Goal: Task Accomplishment & Management: Complete application form

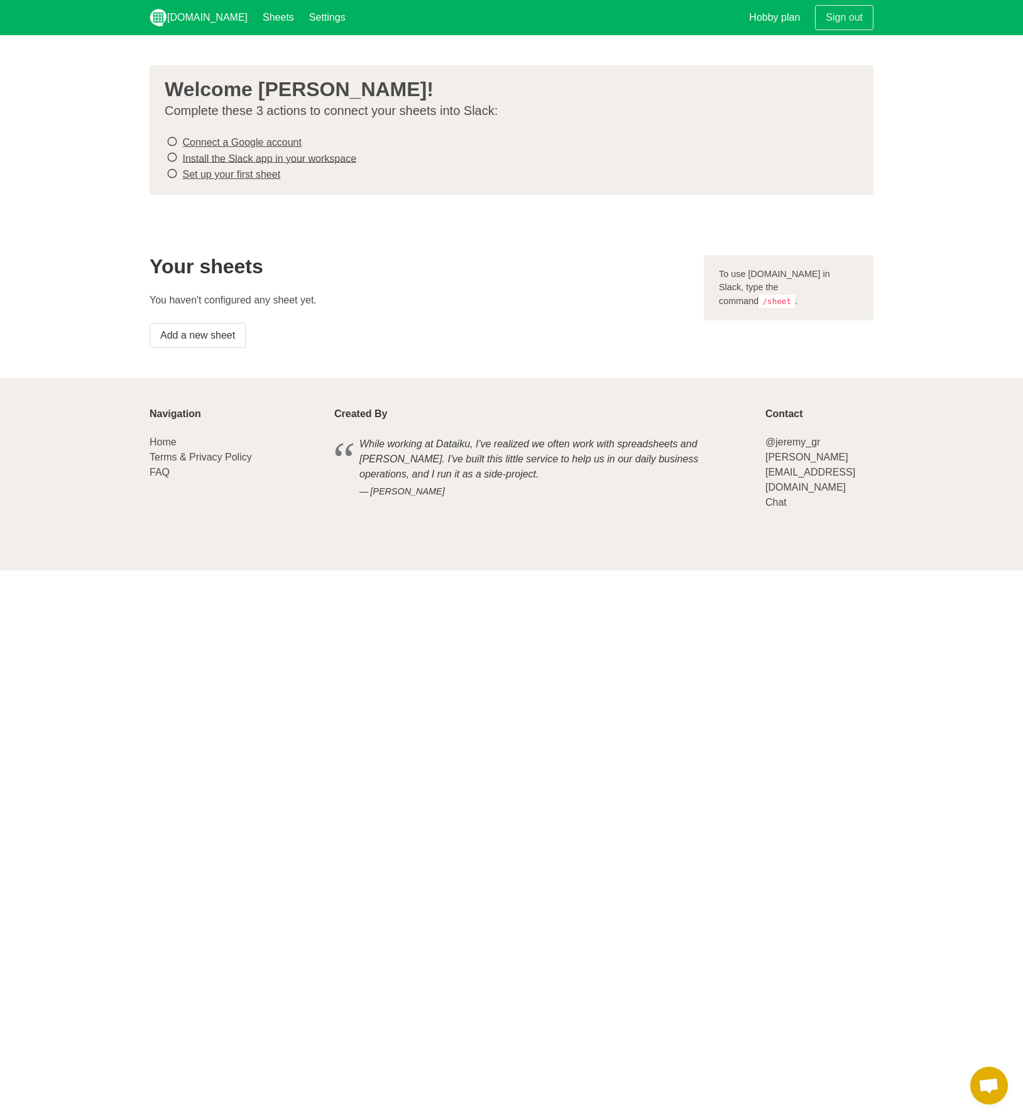
click at [268, 143] on link "Connect a Google account" at bounding box center [241, 142] width 119 height 11
click at [243, 158] on link "Install the Slack app in your workspace" at bounding box center [269, 158] width 174 height 11
click at [224, 173] on link "Set up your first sheet" at bounding box center [231, 174] width 98 height 11
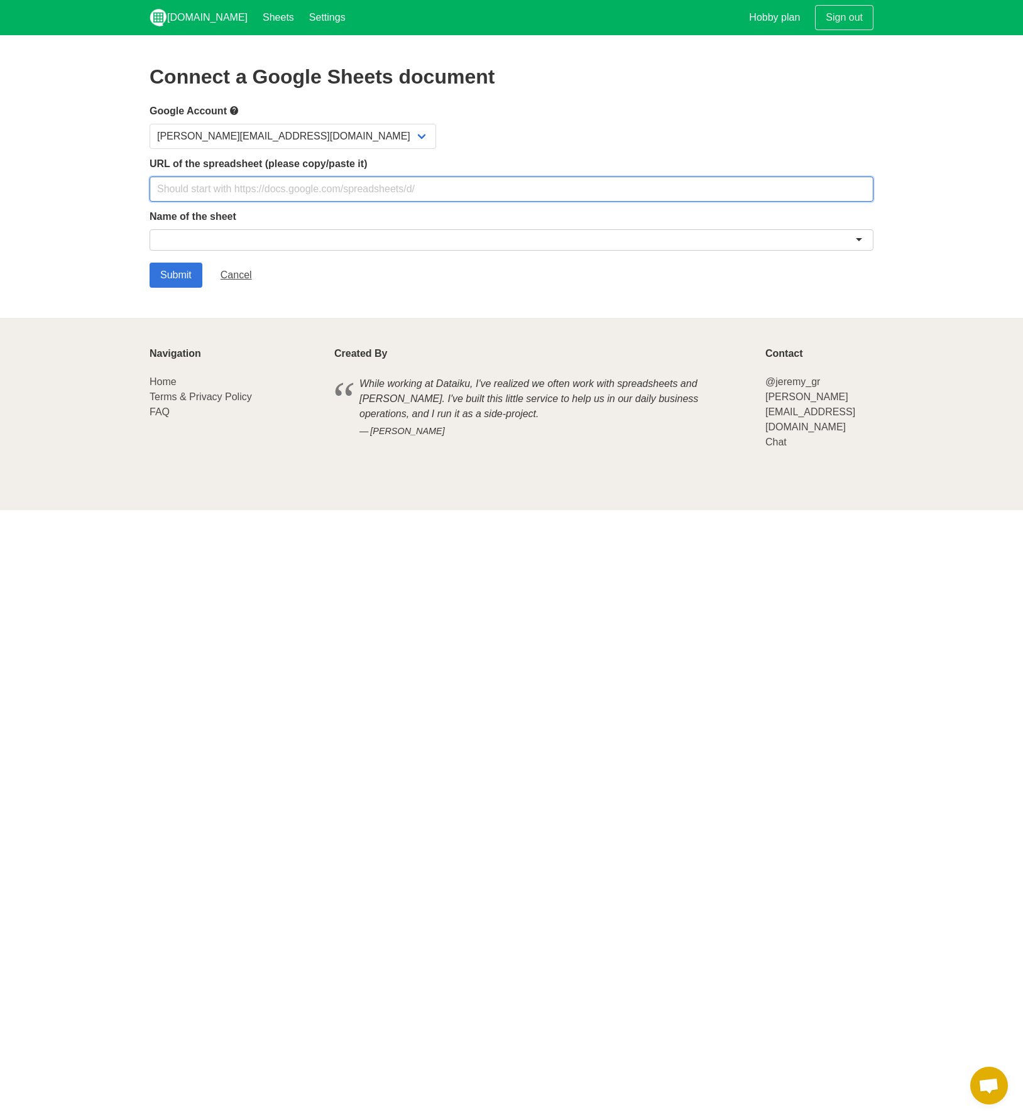
click at [242, 186] on input "text" at bounding box center [512, 189] width 724 height 25
paste input "[URL][DOMAIN_NAME]"
type input "https://docs.google.com/spreadsheets/d/1V4VHjO4pXBtga_p1VG4avO3lEyUknvo9/edit?g…"
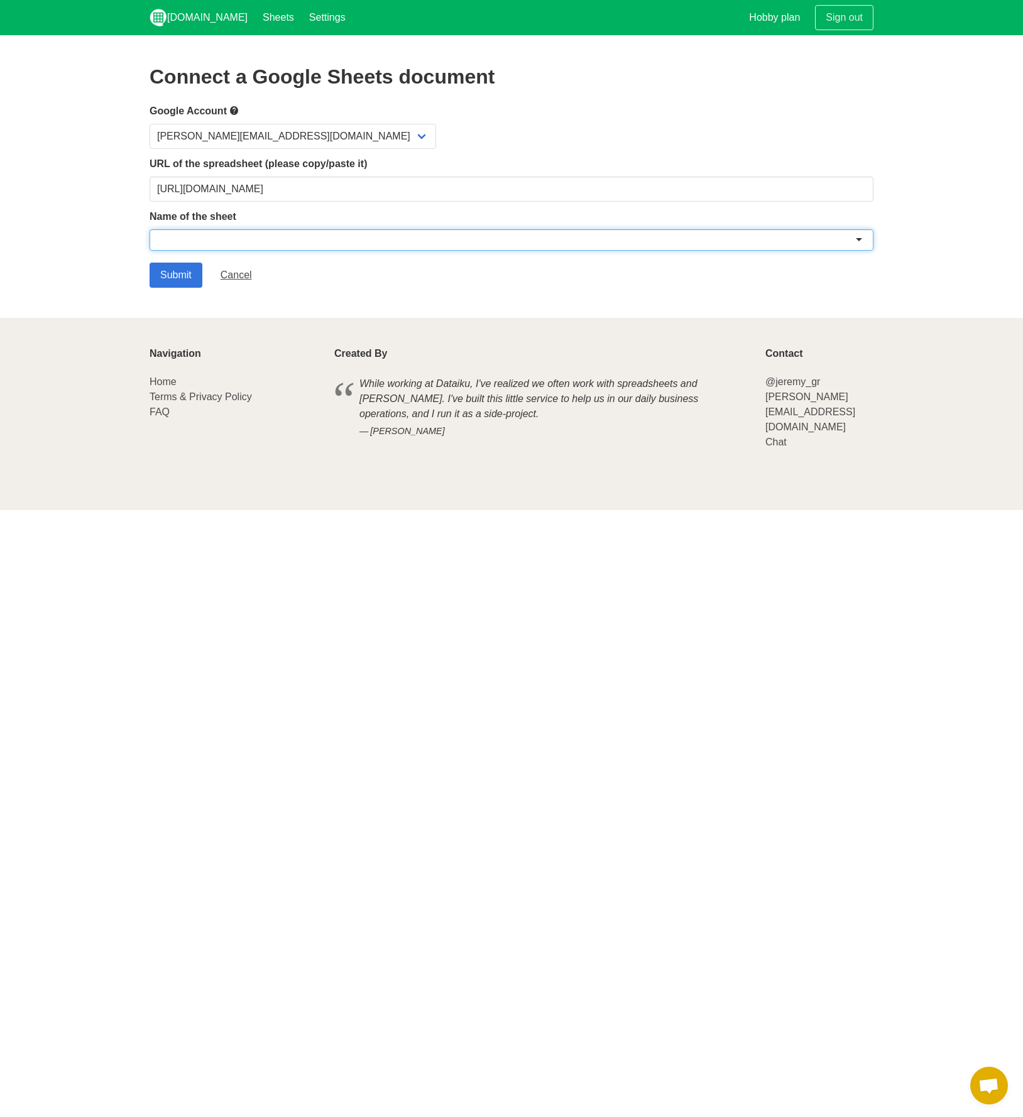
click at [320, 235] on div at bounding box center [512, 239] width 724 height 21
paste input "Fracker Agencies-Work Hours Master Sheet"
drag, startPoint x: 239, startPoint y: 237, endPoint x: 129, endPoint y: 232, distance: 110.1
click at [129, 232] on section "Connect a Google Sheets document Google Account jared@jaredfracker.com URL of t…" at bounding box center [511, 176] width 1023 height 283
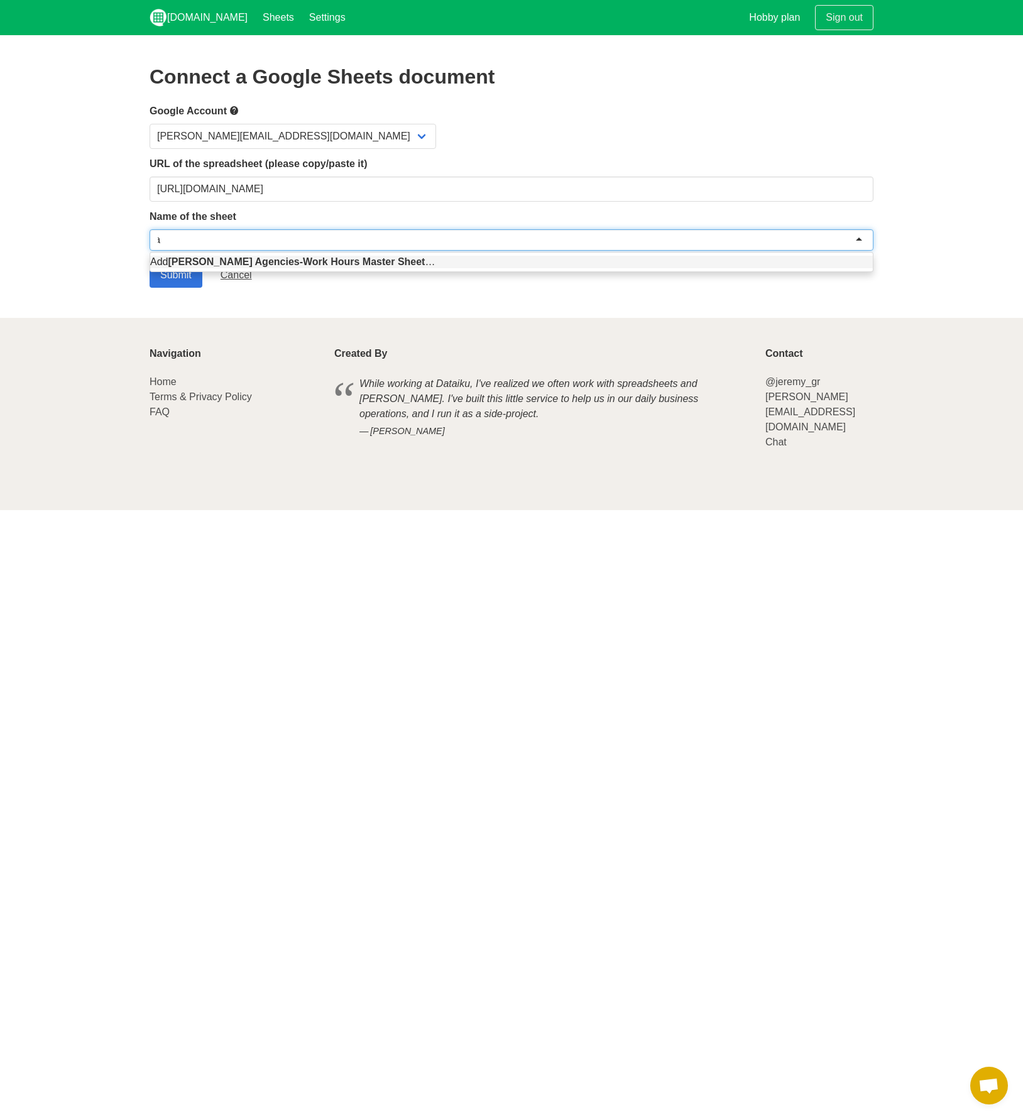
type input "Fracker Agencies-Work Hours Master Shee"
click at [390, 238] on div "Fracker Agencies-Work Hours Master Shee" at bounding box center [512, 239] width 724 height 21
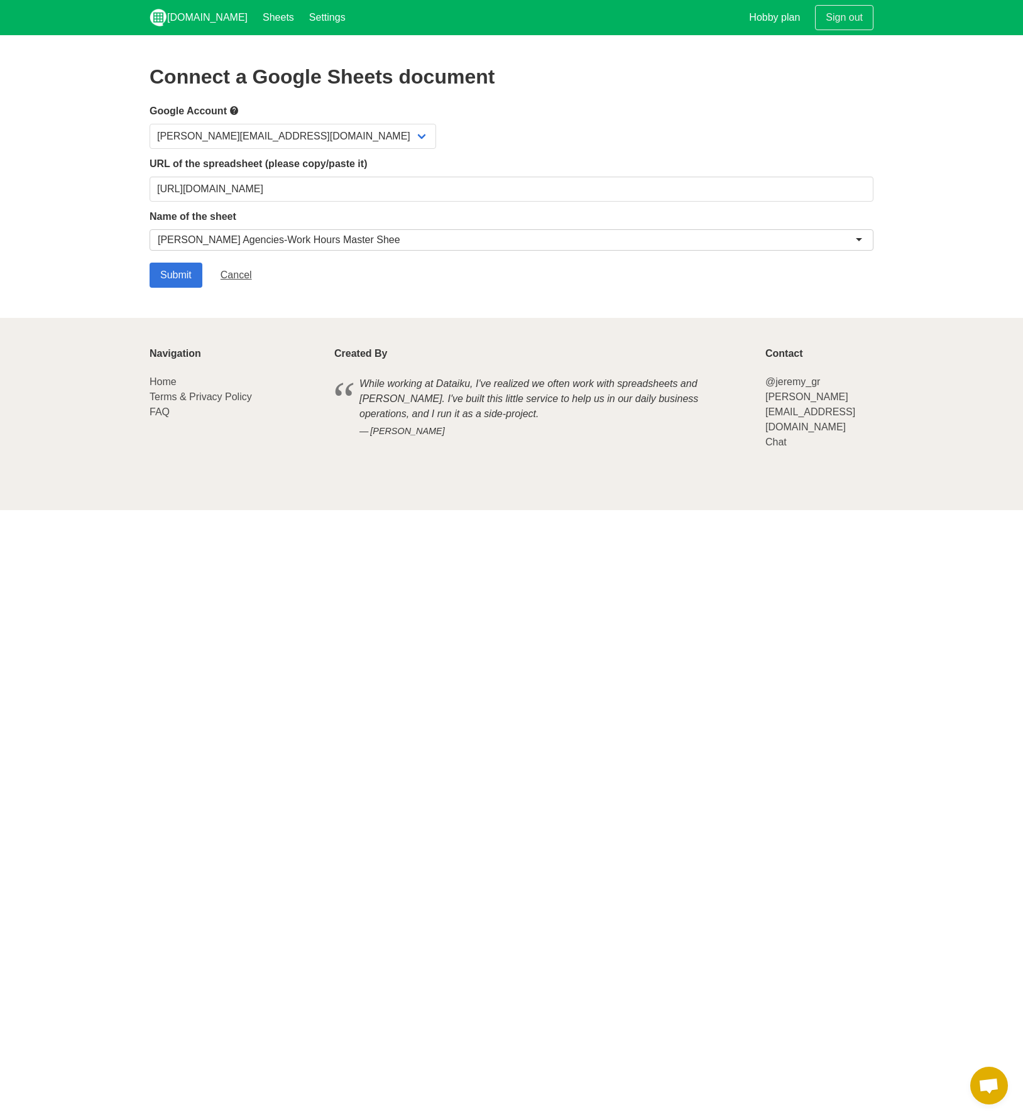
drag, startPoint x: 297, startPoint y: 242, endPoint x: 366, endPoint y: 241, distance: 69.1
click at [368, 239] on div "Fracker Agencies-Work Hours Master Shee" at bounding box center [512, 239] width 724 height 21
paste input "Fracker Agencies-Work Hours Master Sheet"
type input "Fracker Agencies-Work Hours Master Sheet"
click at [177, 276] on input "Submit" at bounding box center [176, 275] width 53 height 25
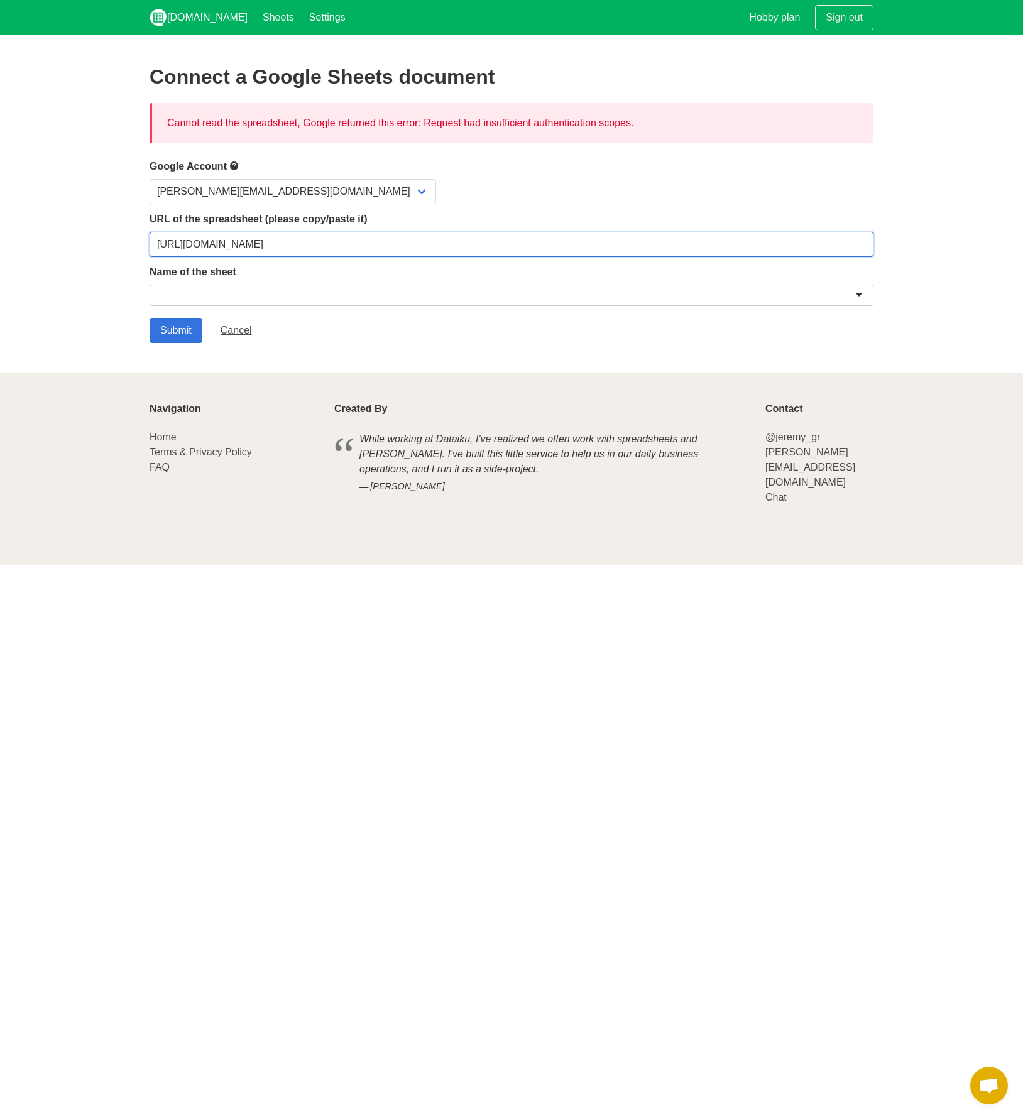
click at [307, 248] on input "https://docs.google.com/spreadsheets/d/1V4VHjO4pXBtga_p1VG4avO3lEyUknvo9/edit?g…" at bounding box center [512, 244] width 724 height 25
paste input "usp=sharing&ouid=103963588731951070052&rtpof=true&sd=true"
type input "[URL][DOMAIN_NAME]"
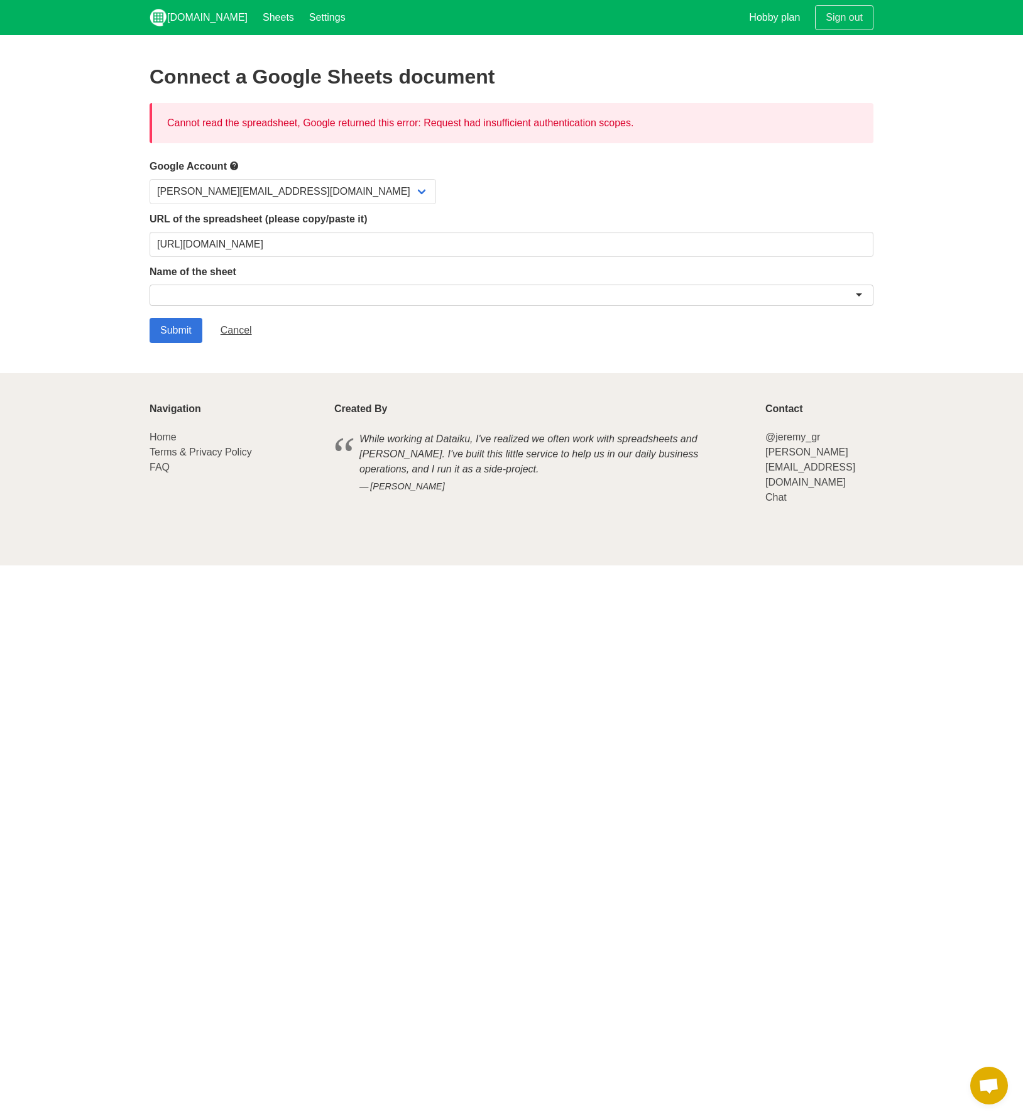
click at [256, 297] on div at bounding box center [512, 295] width 724 height 21
paste input "Fracker Agencies-Work Hours Master Sheet"
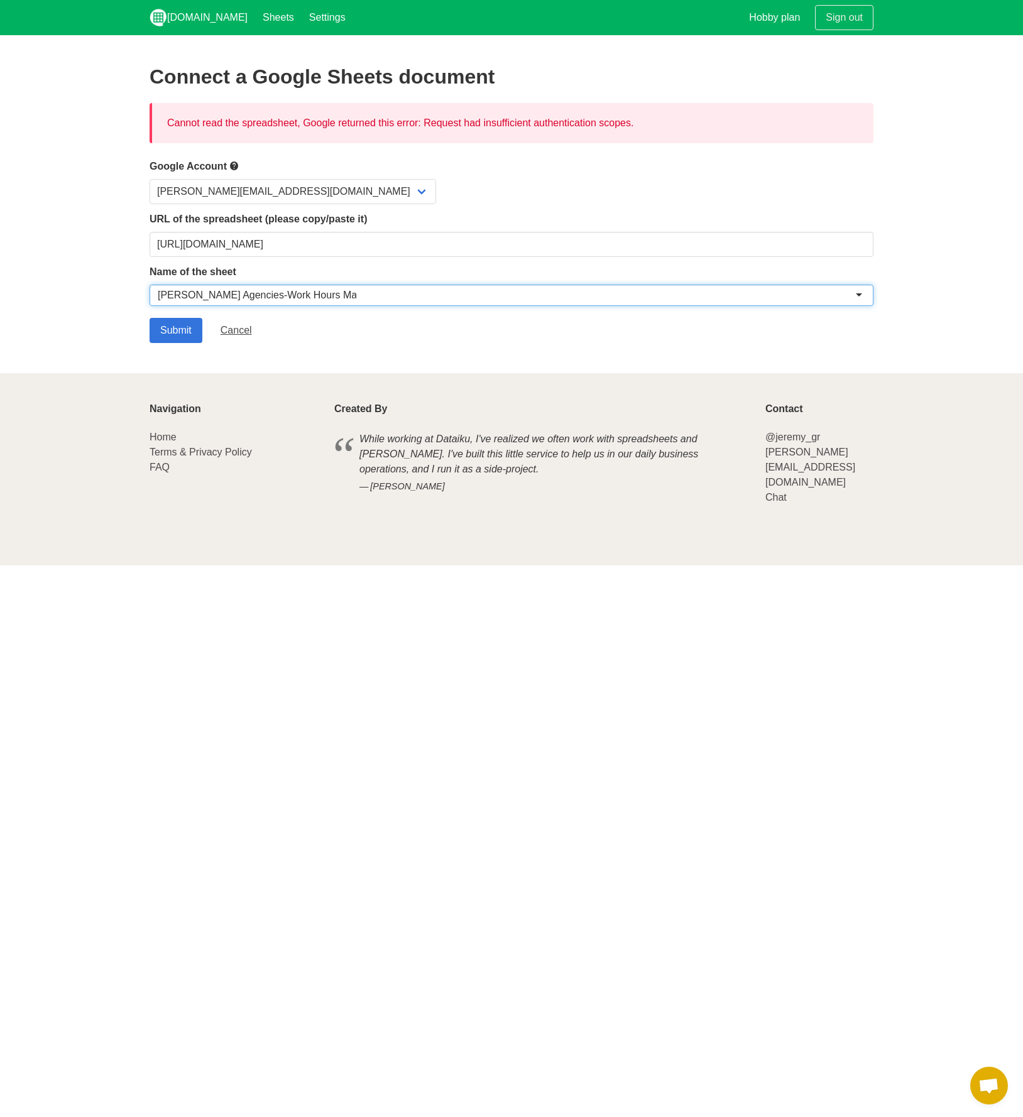
drag, startPoint x: 378, startPoint y: 296, endPoint x: 97, endPoint y: 275, distance: 281.7
click at [94, 278] on section "Connect a Google Sheets document Cannot read the spreadsheet, Google returned t…" at bounding box center [511, 204] width 1023 height 338
click at [202, 295] on input "select-one" at bounding box center [257, 295] width 199 height 13
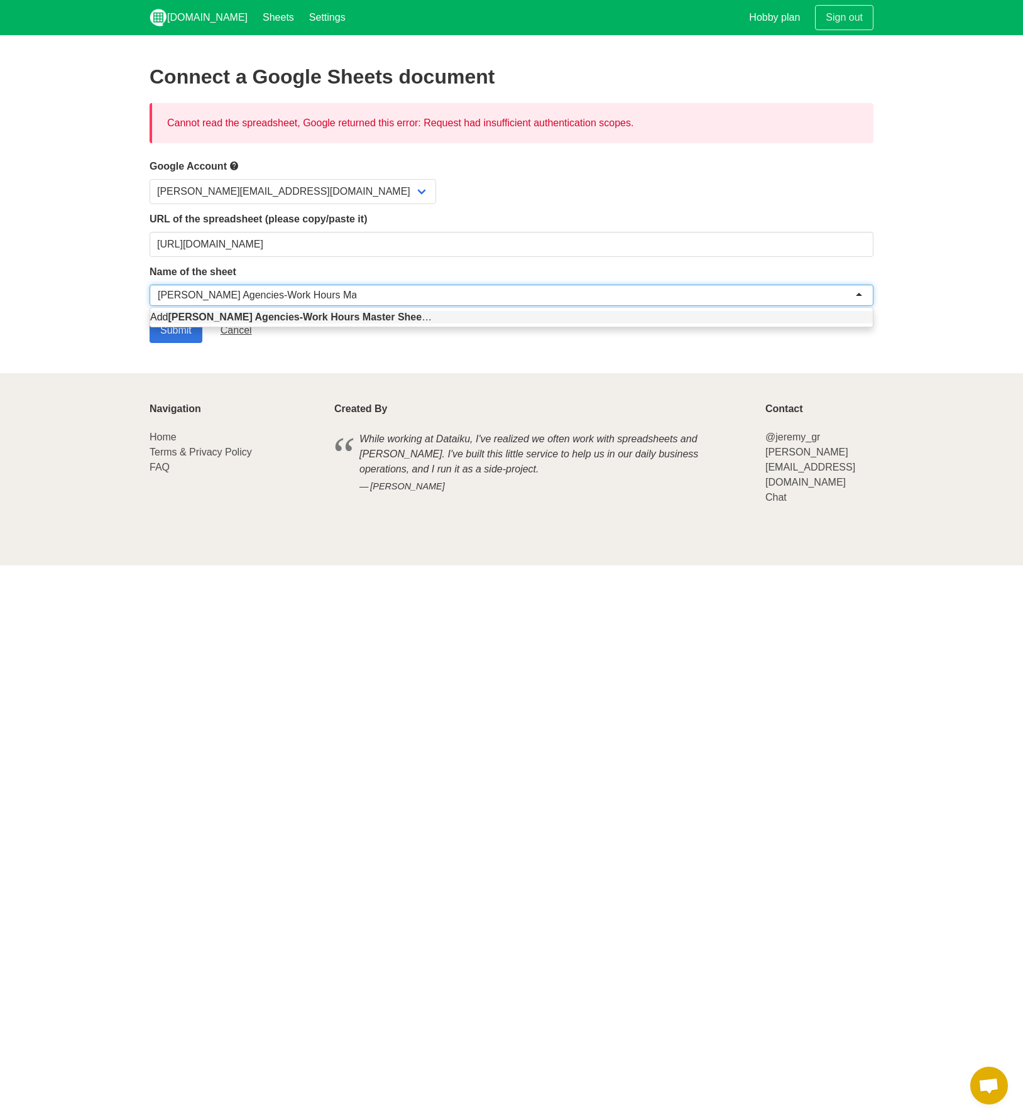
click at [202, 295] on input "select-one" at bounding box center [257, 295] width 199 height 13
paste input "t"
type input "Fracker Agencies-Work Hours Master Sheet"
click at [319, 344] on section "Connect a Google Sheets document Cannot read the spreadsheet, Google returned t…" at bounding box center [511, 204] width 1023 height 338
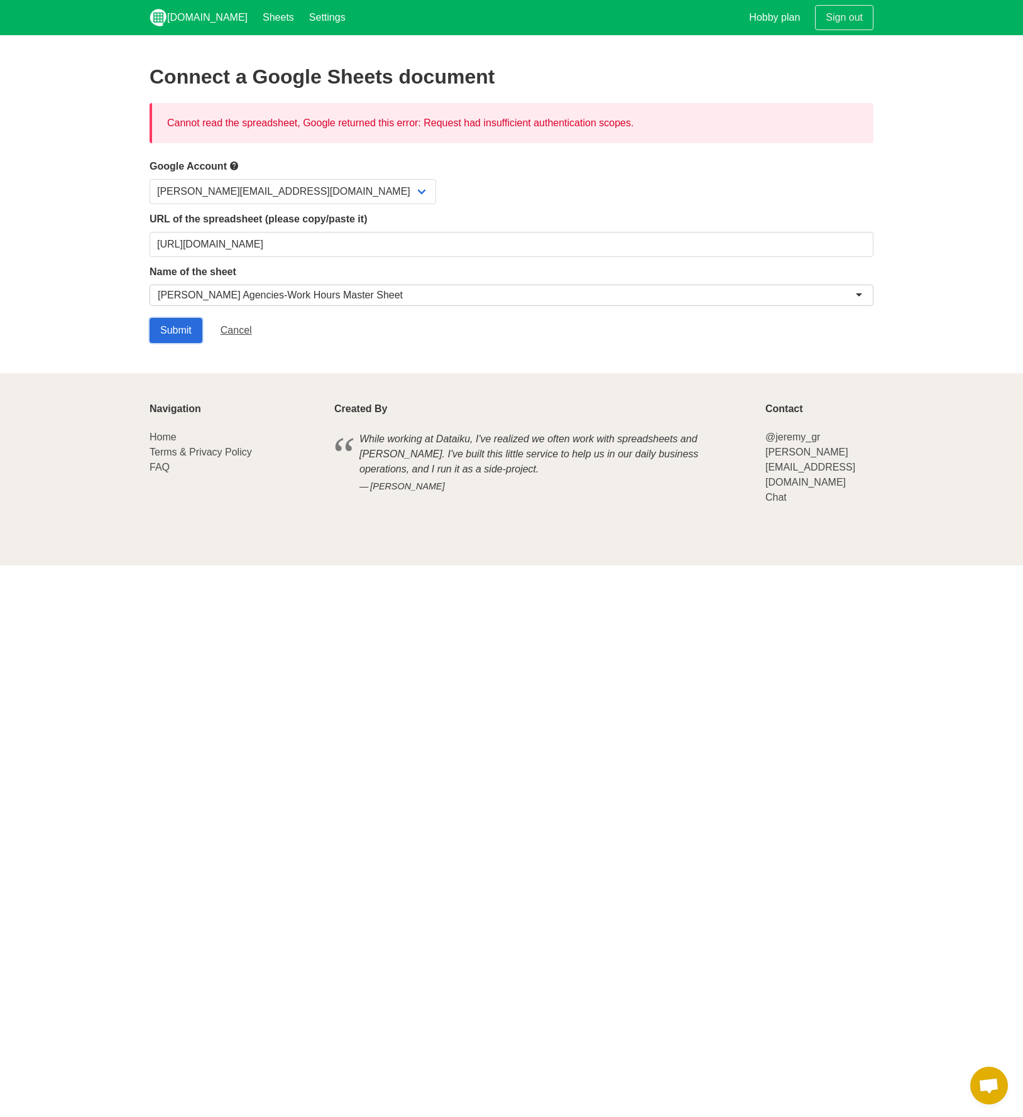
click at [177, 332] on input "Submit" at bounding box center [176, 330] width 53 height 25
